Goal: Transaction & Acquisition: Book appointment/travel/reservation

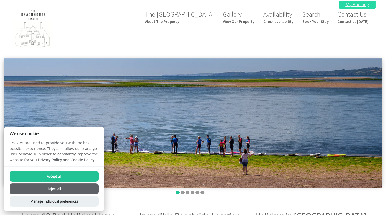
click at [365, 4] on link "My Booking" at bounding box center [356, 5] width 37 height 8
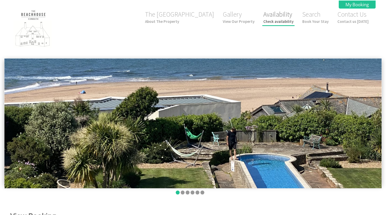
click at [271, 17] on link "Availability Check availability" at bounding box center [278, 17] width 30 height 14
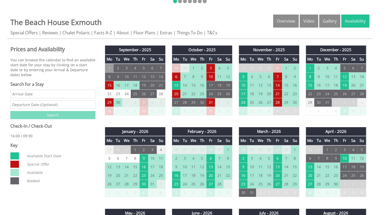
scroll to position [192, 0]
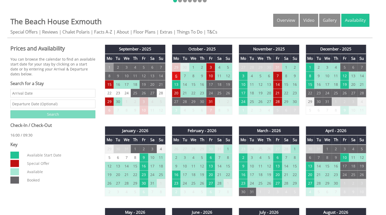
click at [179, 76] on td "6" at bounding box center [176, 75] width 9 height 9
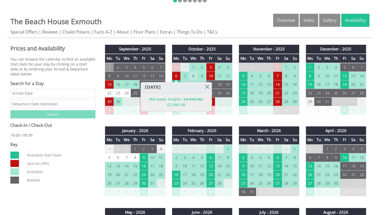
click at [192, 75] on td "8" at bounding box center [193, 75] width 9 height 9
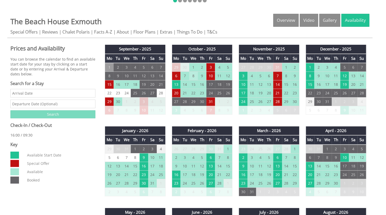
click at [192, 75] on td "8" at bounding box center [193, 75] width 9 height 9
click at [176, 77] on td "6" at bounding box center [176, 75] width 9 height 9
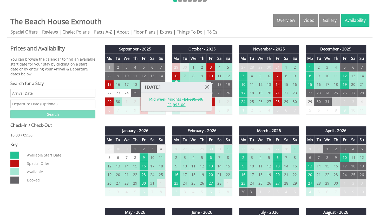
click at [183, 101] on link "Mid week 4nights - £4,695.00 / £2,995.00" at bounding box center [176, 102] width 64 height 11
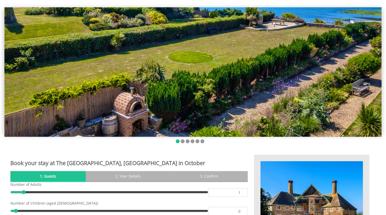
scroll to position [27, 0]
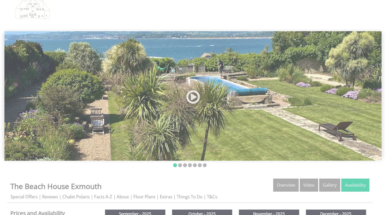
scroll to position [192, 0]
